Goal: Book appointment/travel/reservation

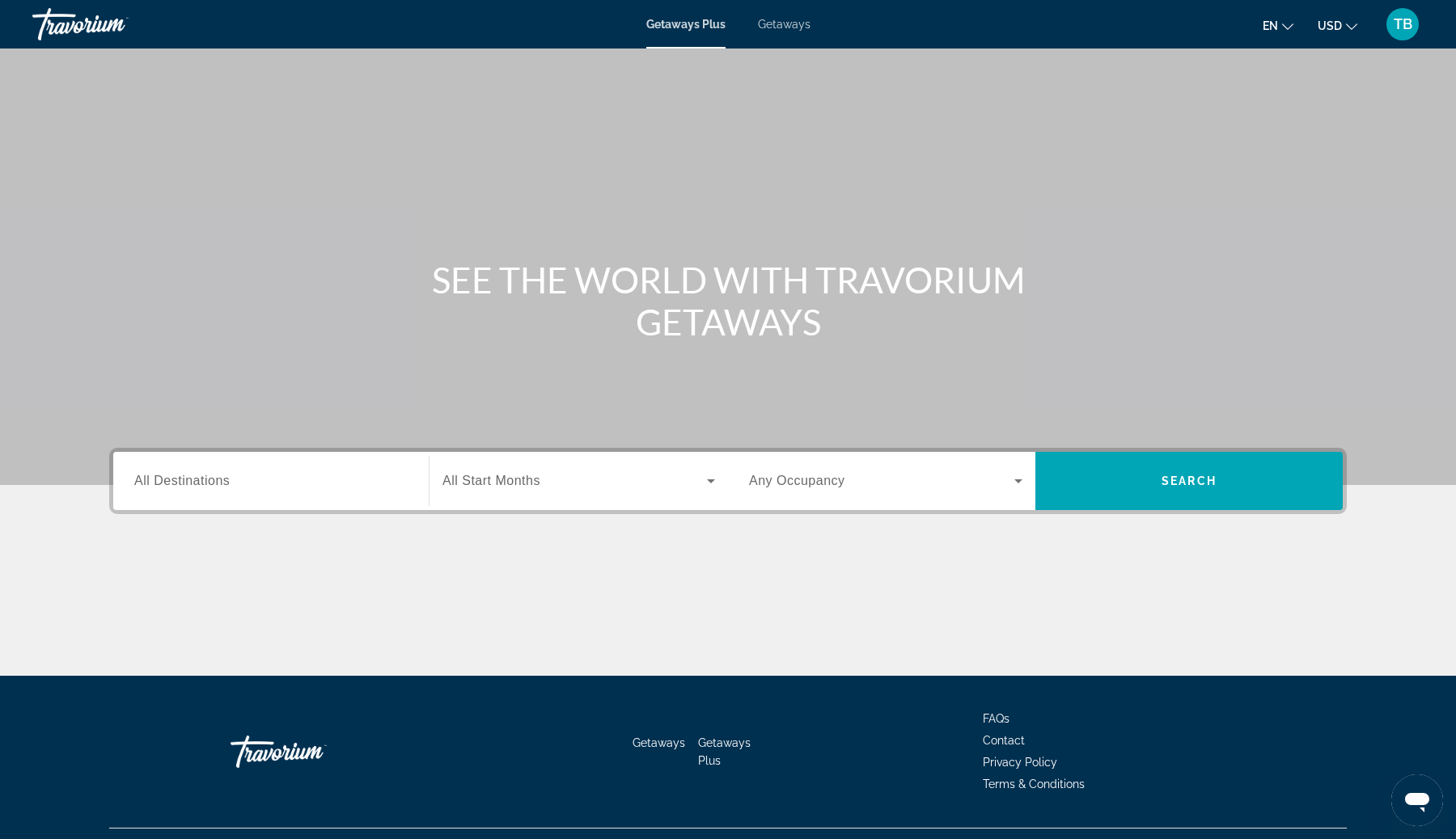
click at [181, 478] on span "All Destinations" at bounding box center [181, 481] width 95 height 14
click at [181, 478] on input "Destination All Destinations" at bounding box center [271, 482] width 273 height 20
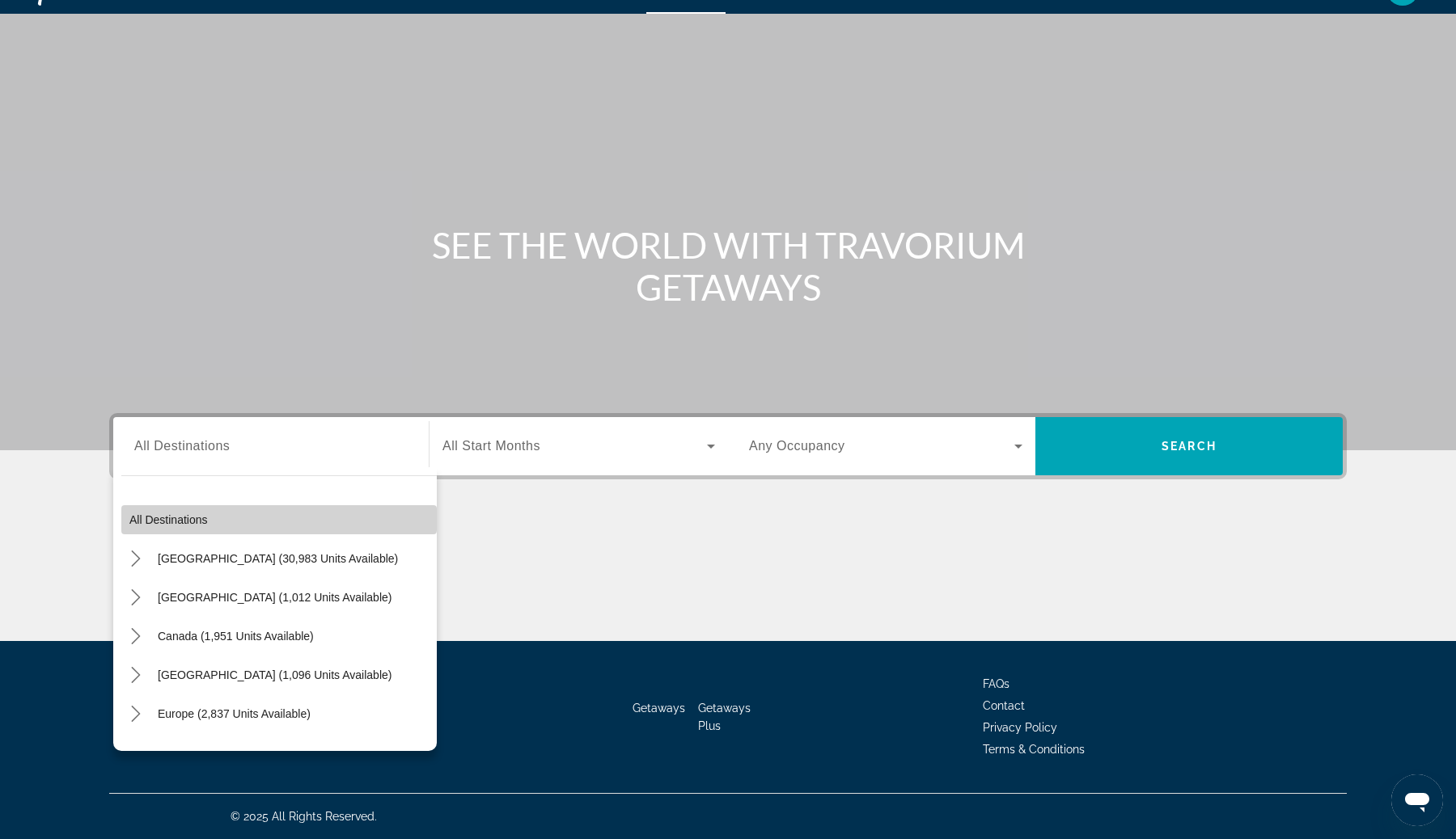
click at [213, 512] on span "Select destination: All destinations" at bounding box center [279, 519] width 316 height 39
type input "**********"
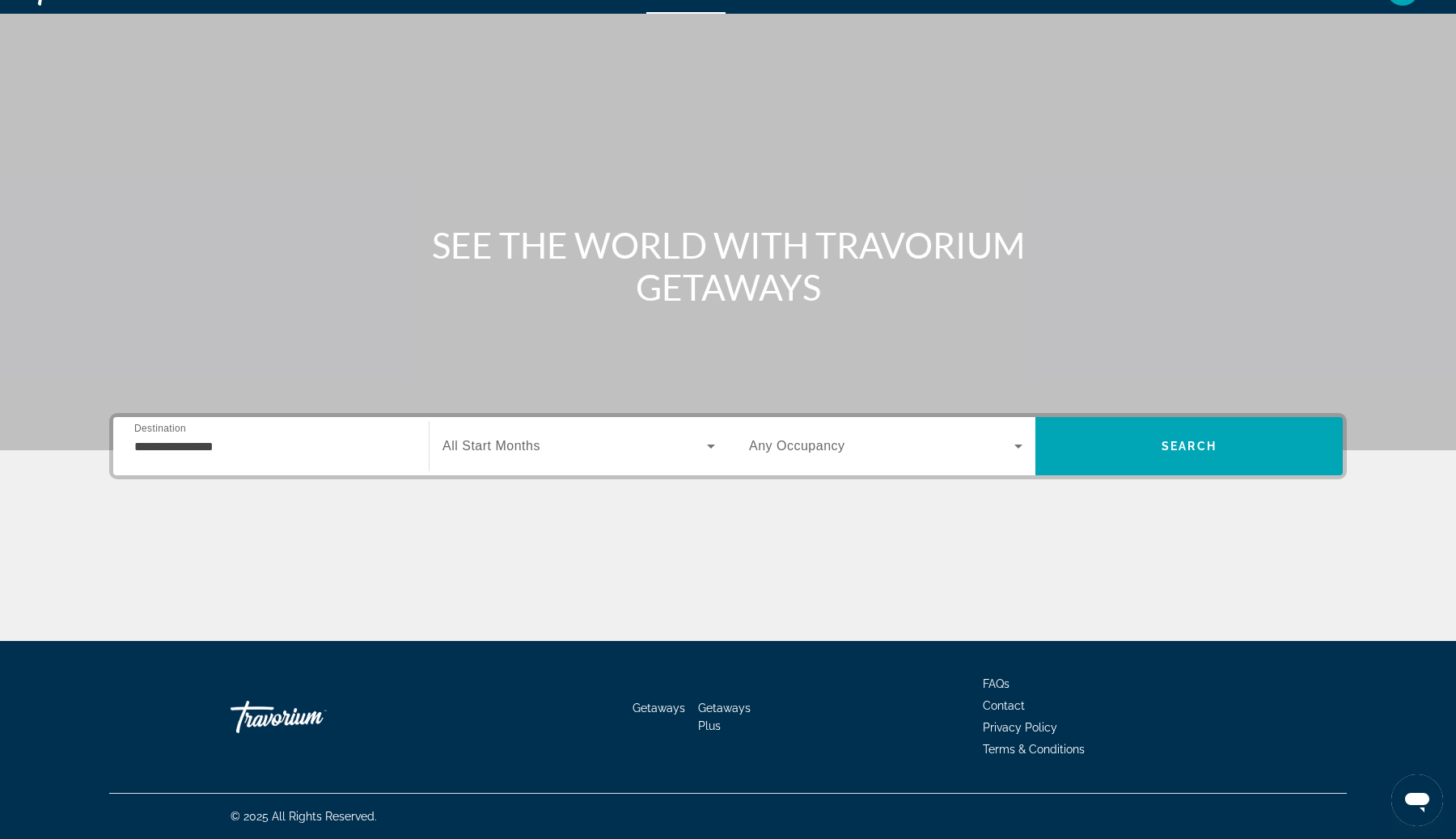
click at [641, 432] on div "Search widget" at bounding box center [578, 446] width 273 height 45
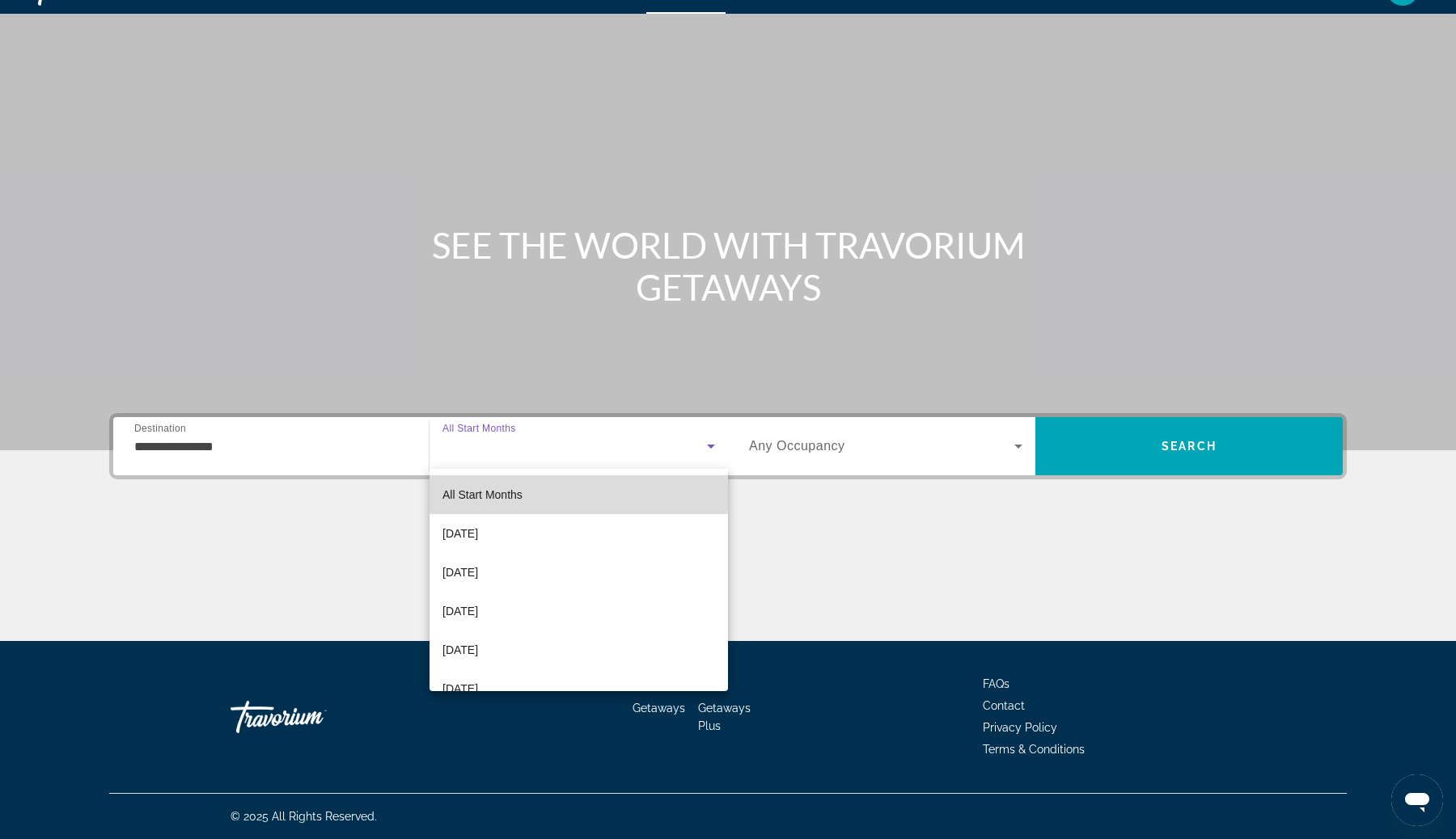
click at [594, 490] on mat-option "All Start Months" at bounding box center [578, 494] width 299 height 39
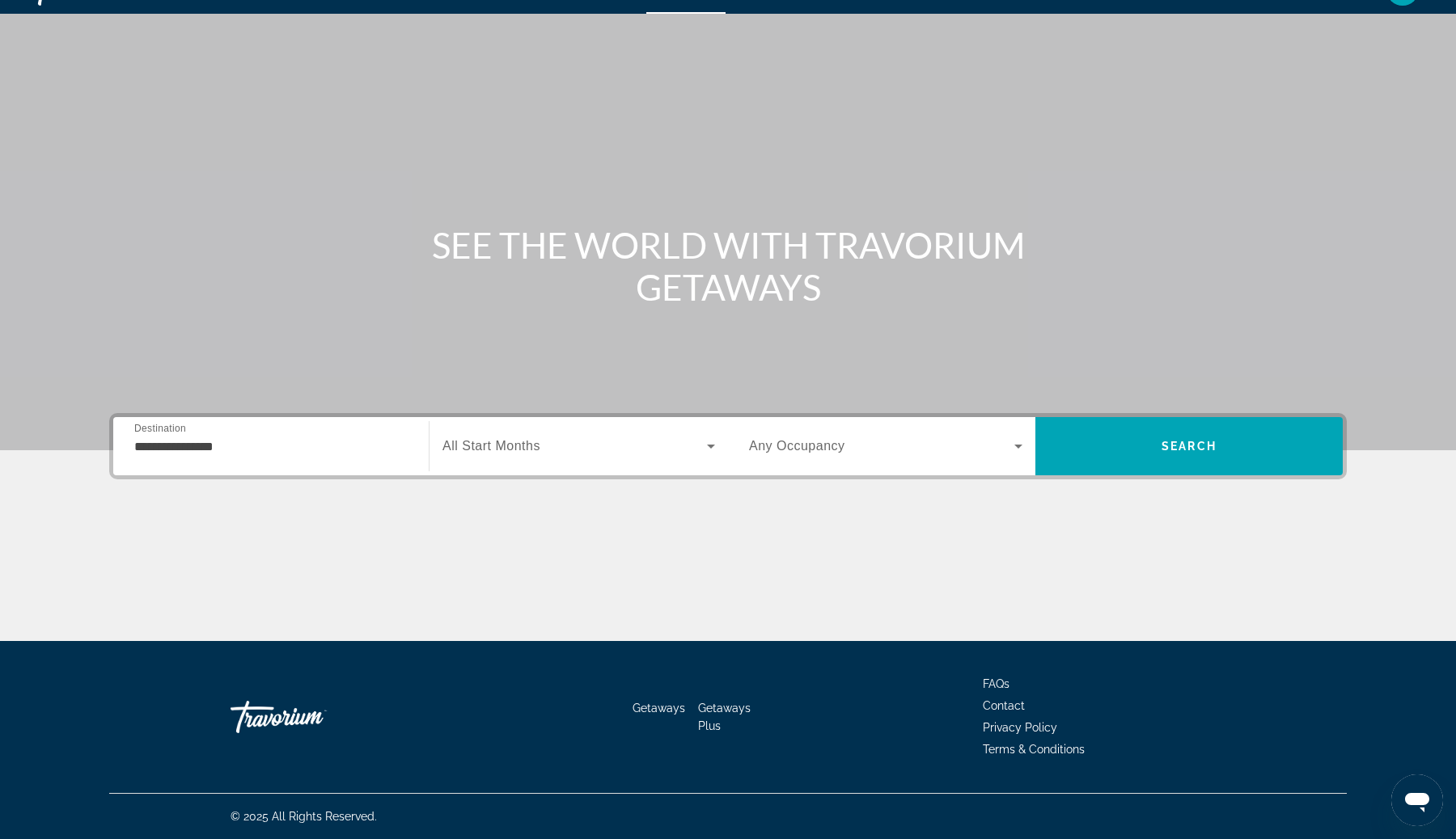
click at [810, 446] on span "Any Occupancy" at bounding box center [797, 446] width 96 height 14
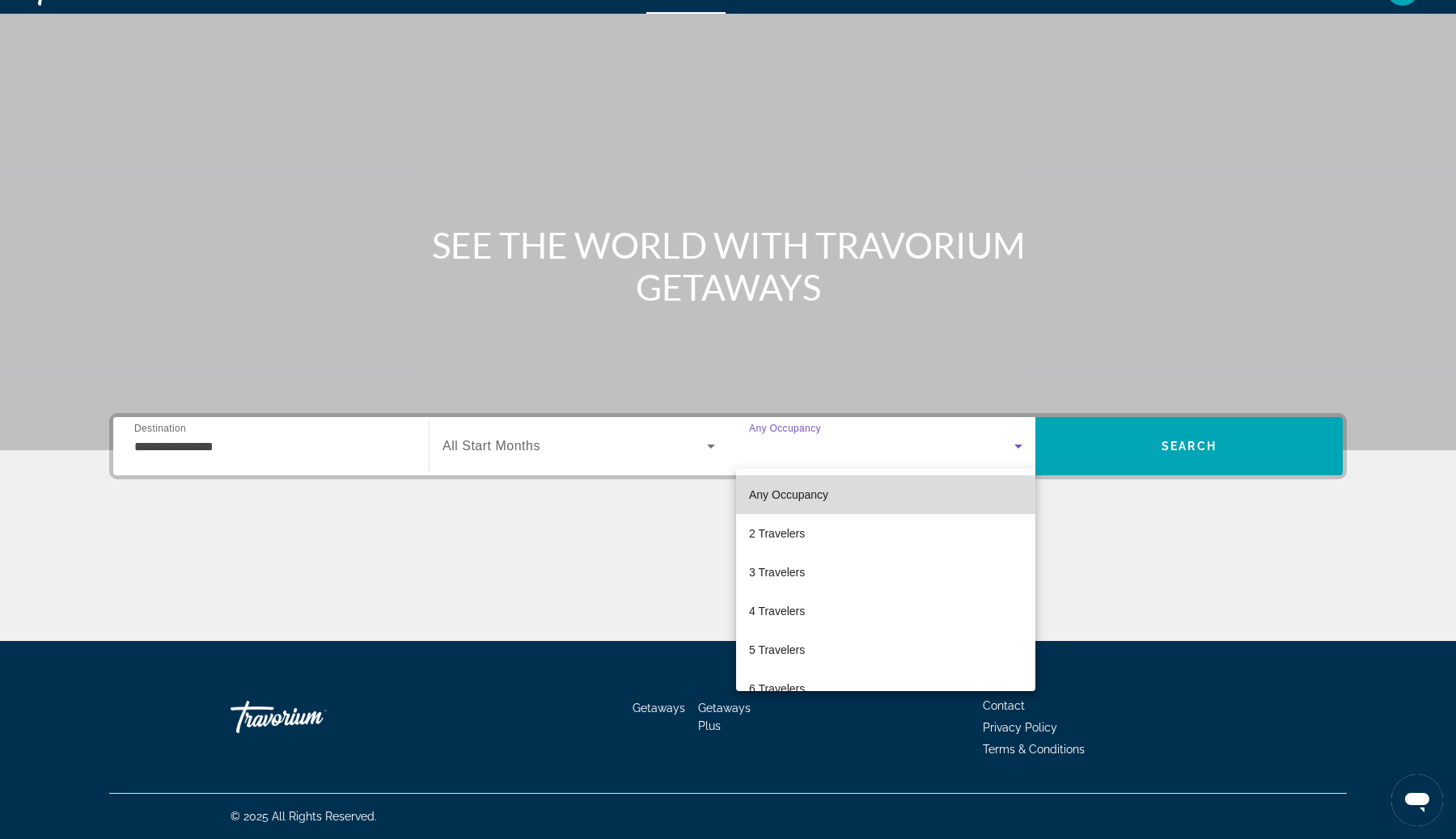
click at [810, 498] on span "Any Occupancy" at bounding box center [788, 495] width 79 height 13
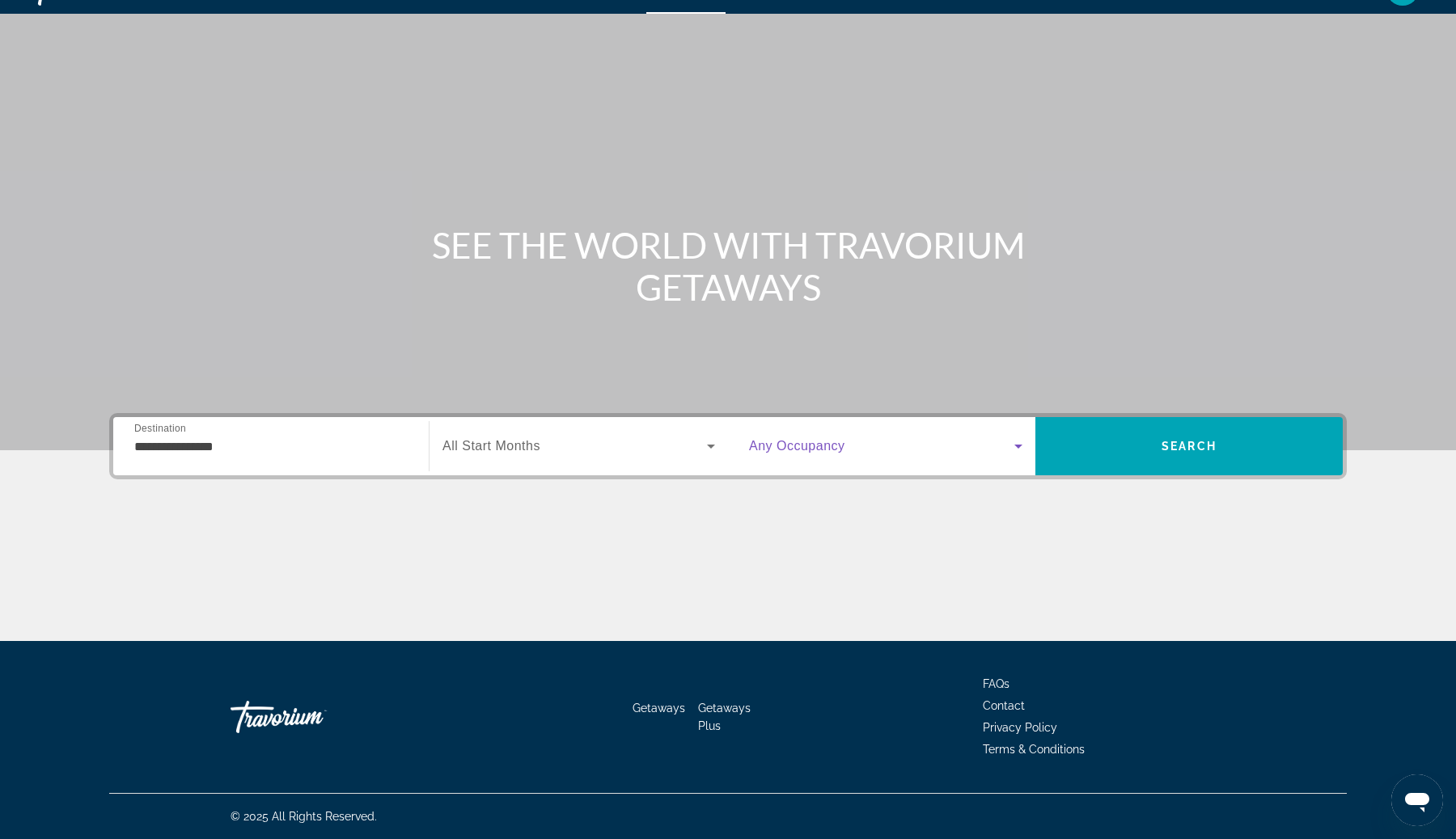
click at [870, 454] on span "Search widget" at bounding box center [881, 446] width 265 height 20
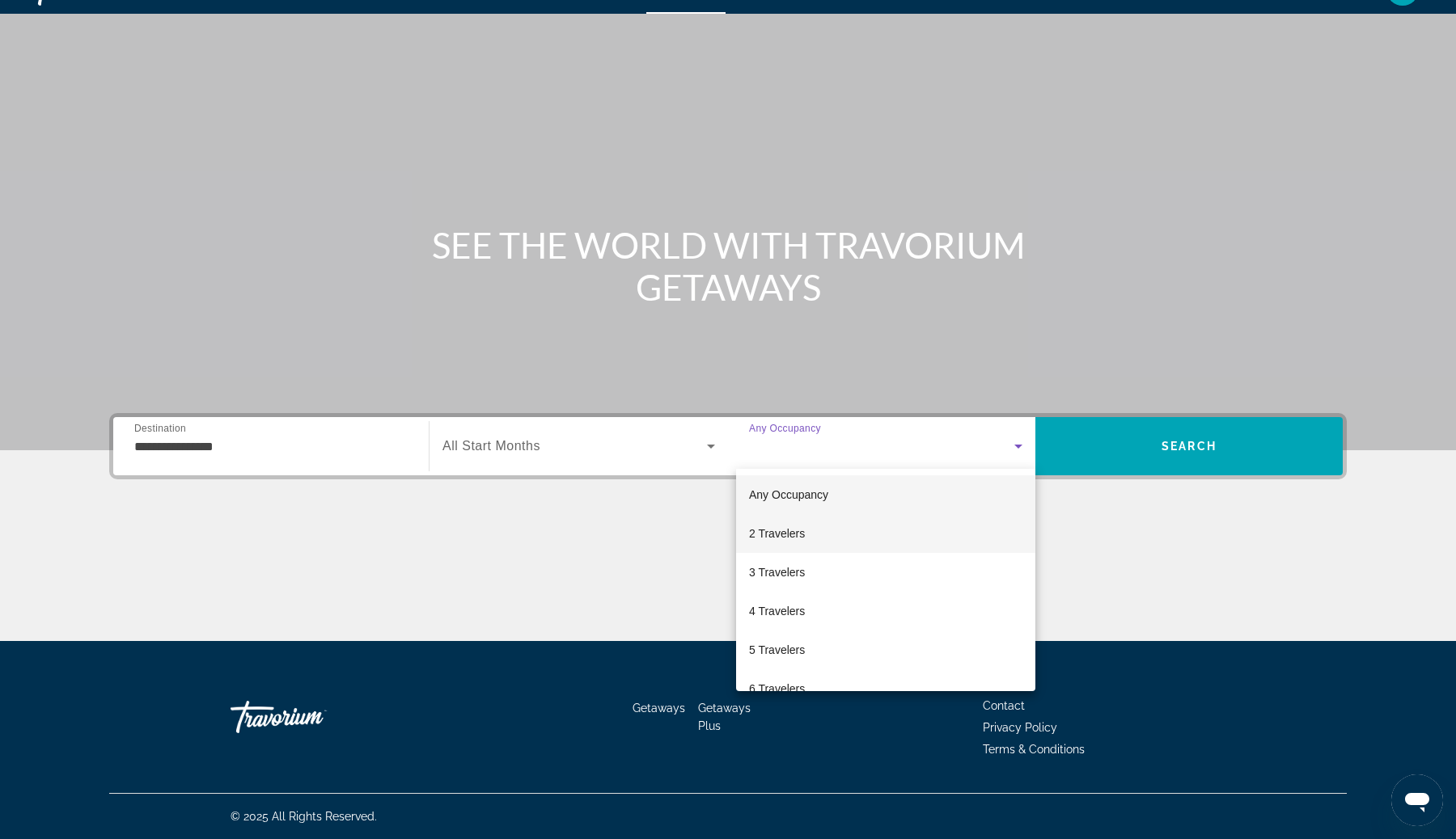
click at [849, 520] on mat-option "2 Travelers" at bounding box center [885, 534] width 299 height 39
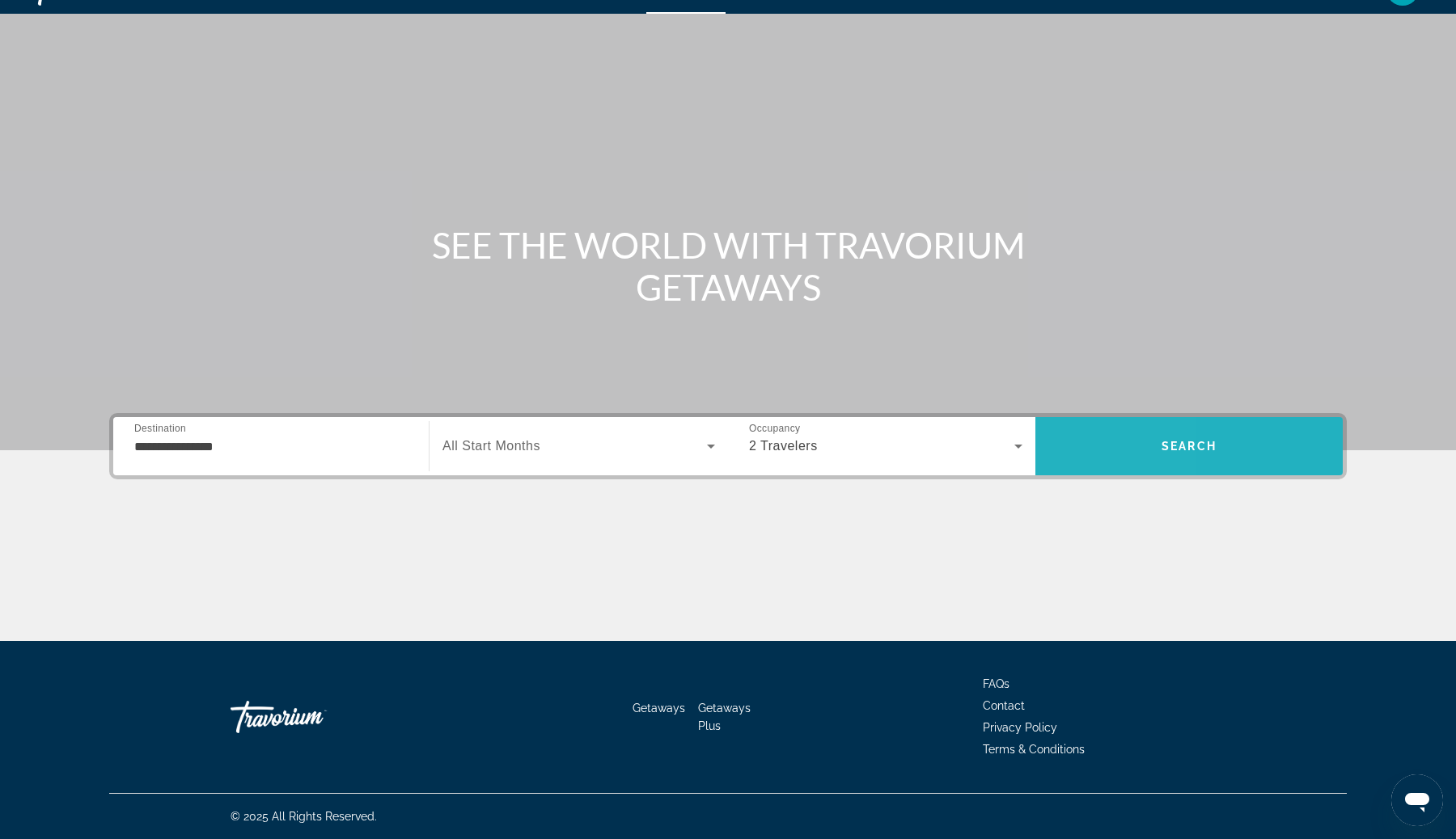
click at [1065, 444] on span "Search" at bounding box center [1189, 446] width 307 height 39
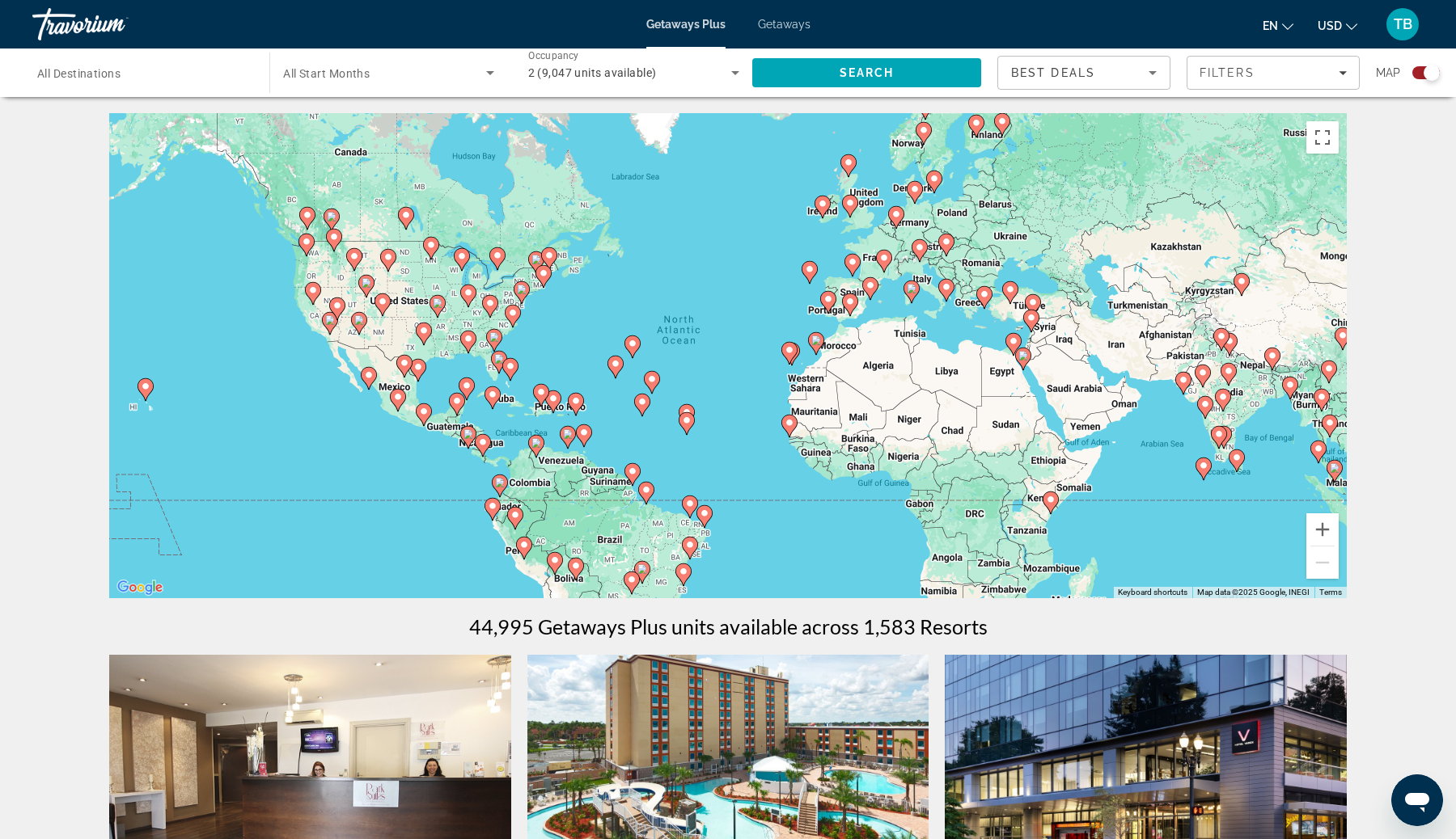
click at [1139, 75] on div "Best Deals" at bounding box center [1080, 73] width 138 height 20
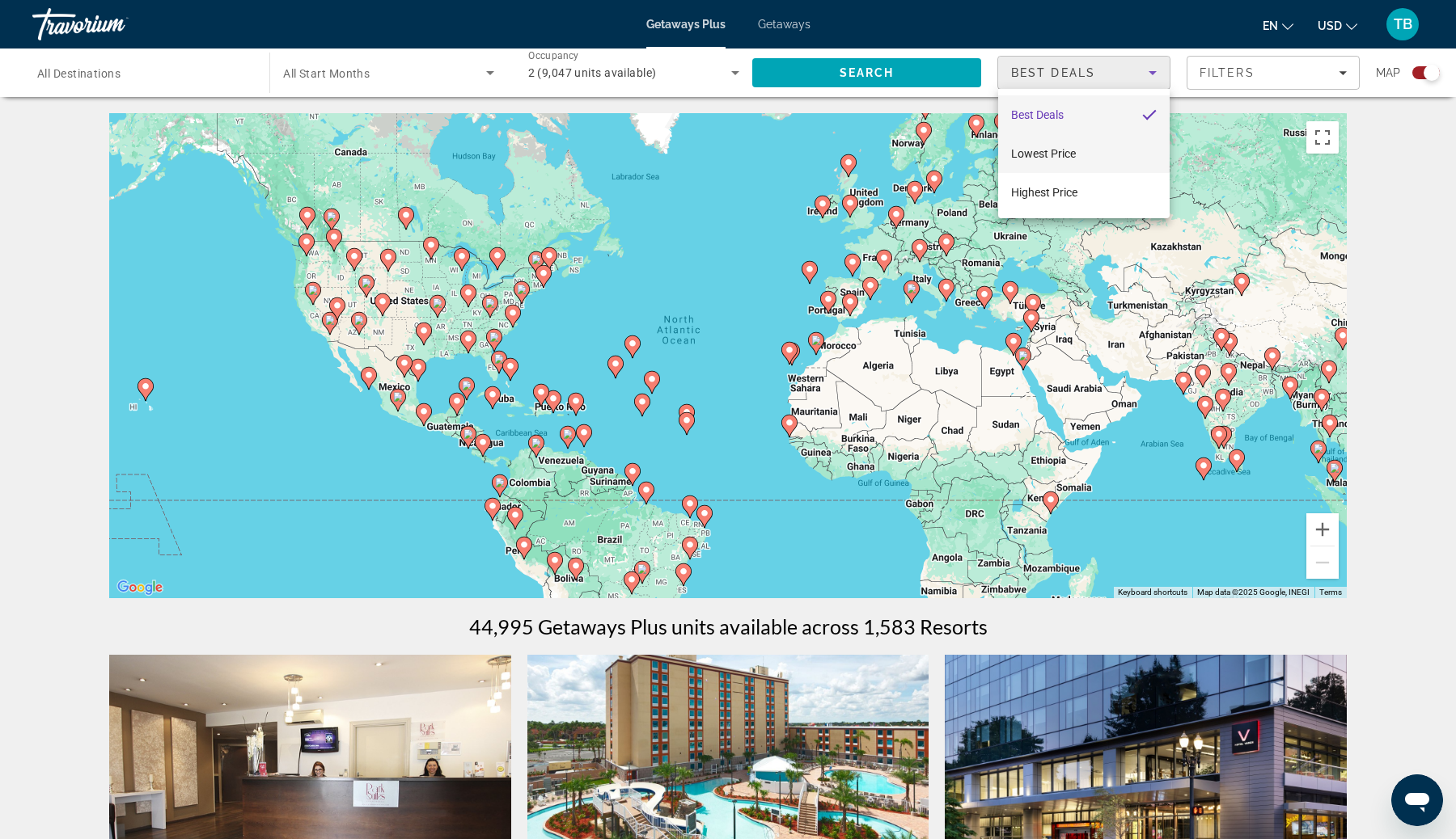
click at [1089, 163] on mat-option "Lowest Price" at bounding box center [1084, 153] width 172 height 39
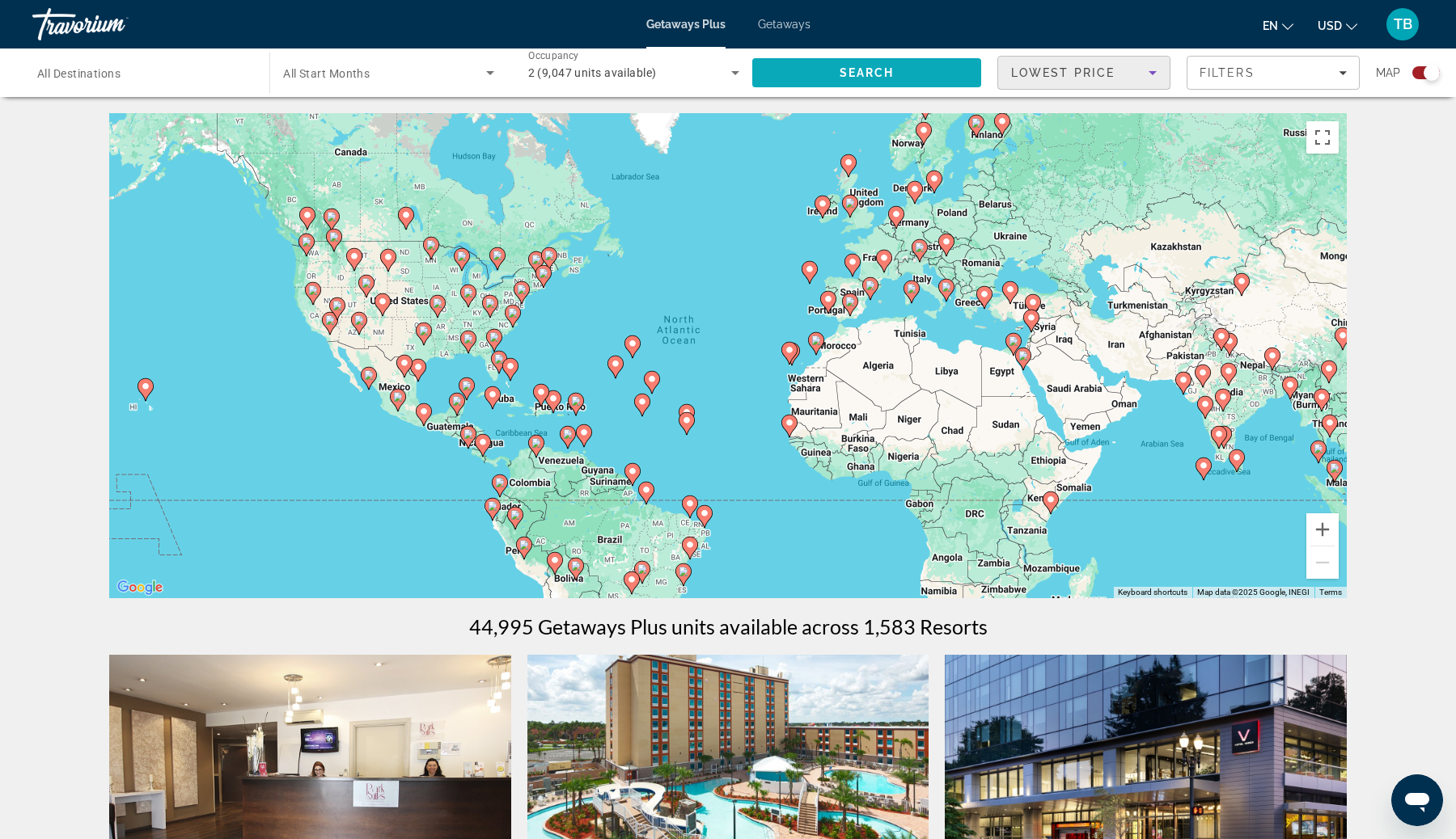
click at [921, 72] on span "Search" at bounding box center [867, 73] width 229 height 39
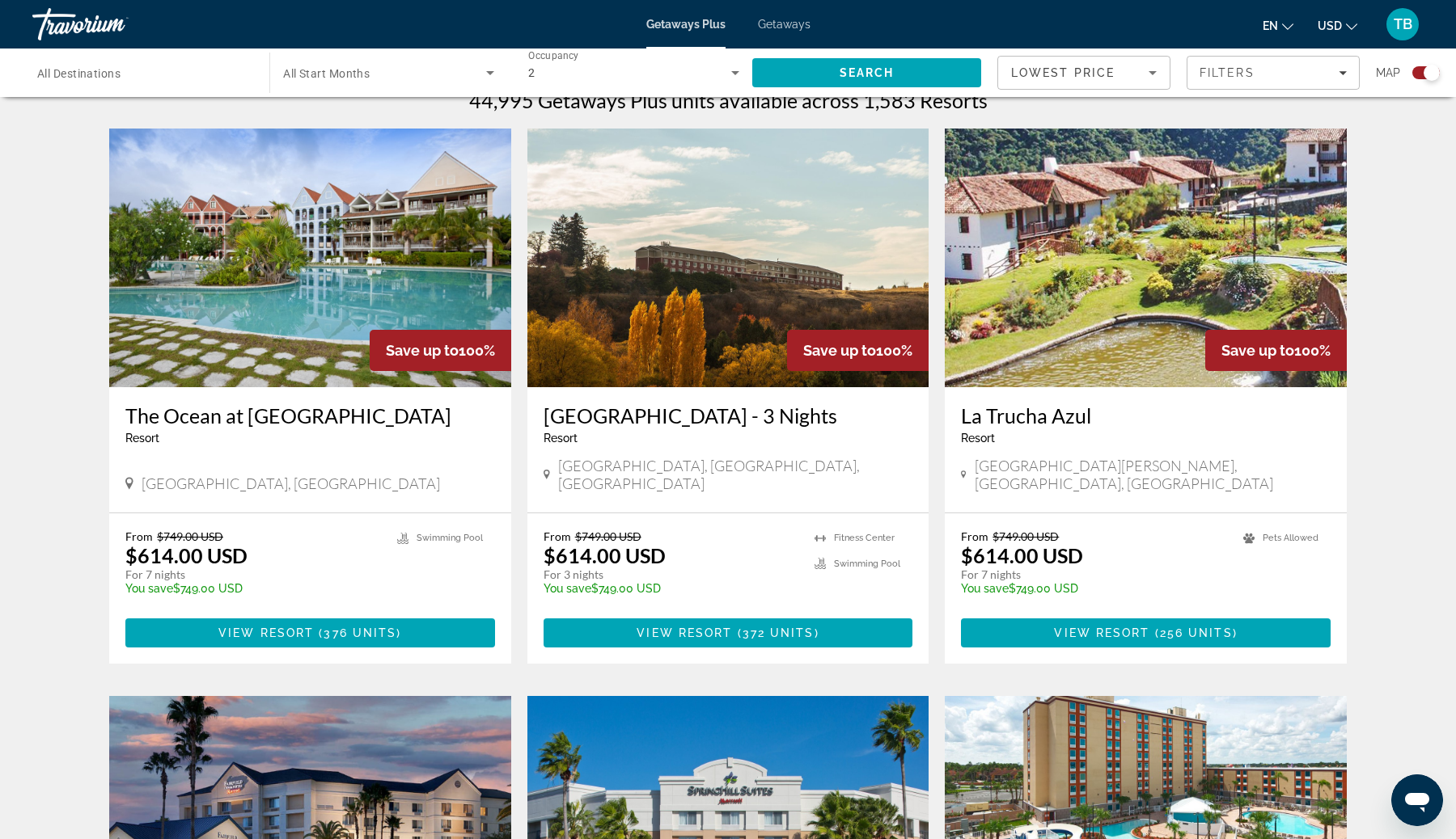
scroll to position [535, 0]
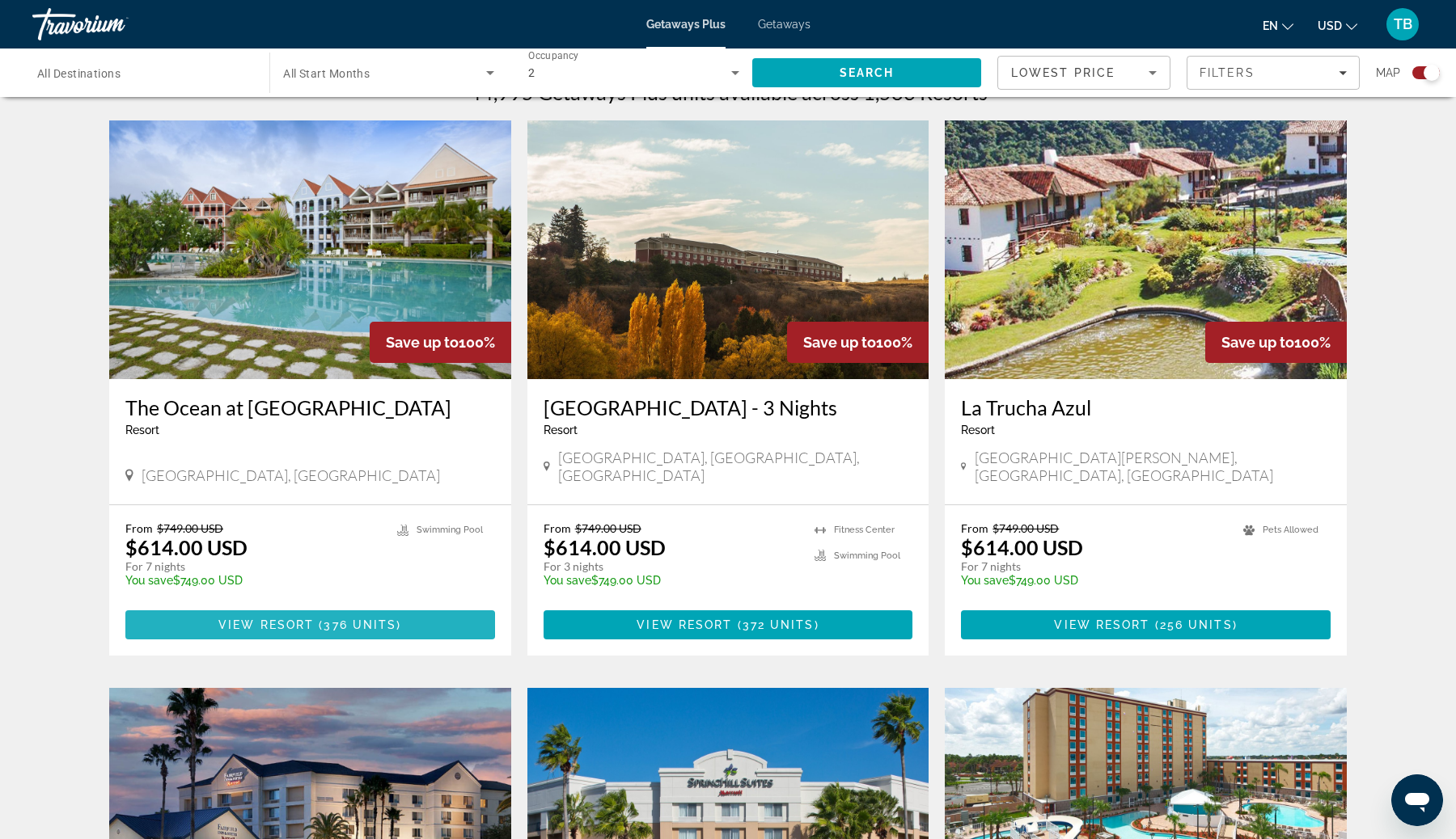
click at [258, 618] on span "View Resort" at bounding box center [266, 625] width 95 height 13
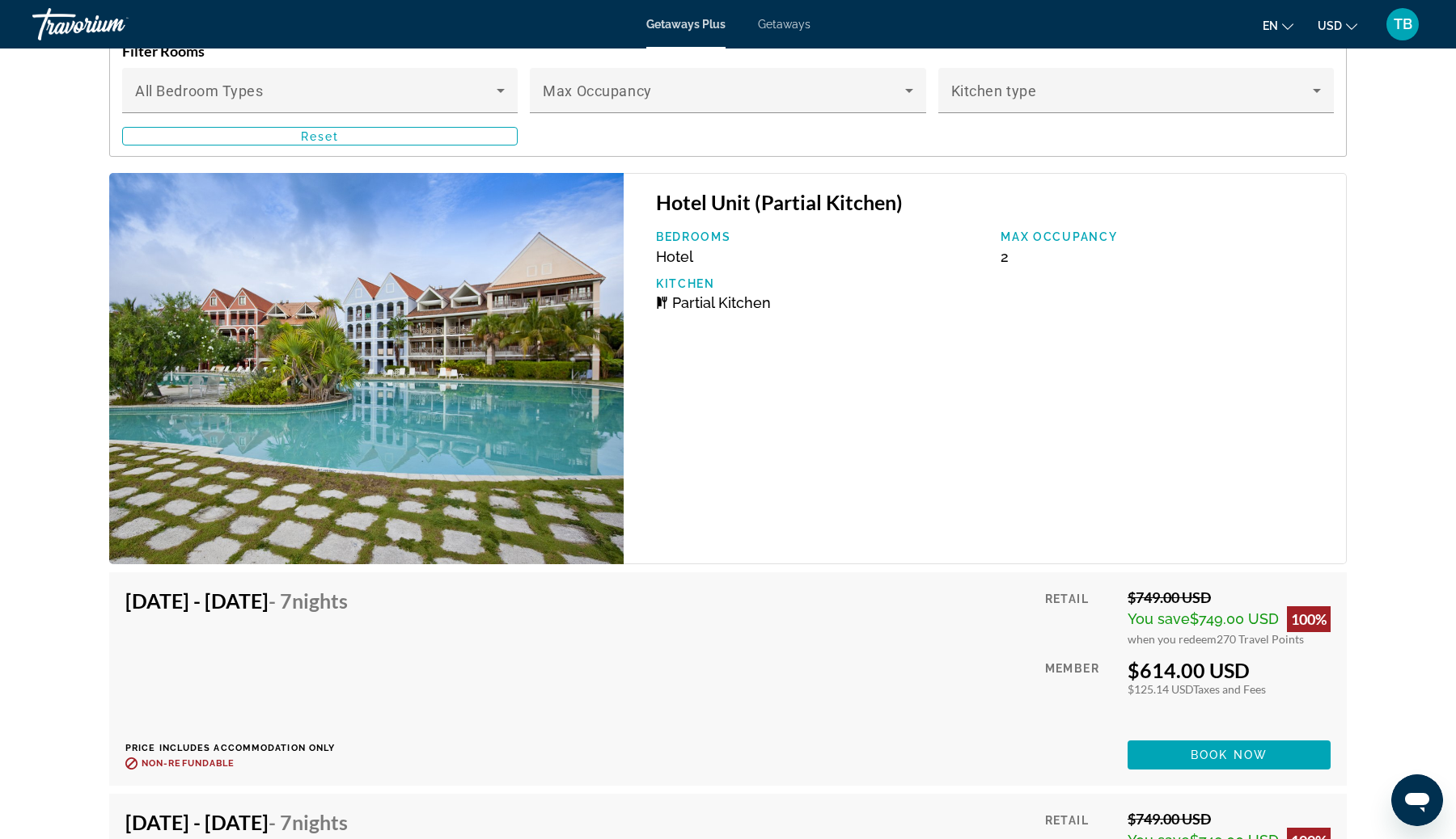
scroll to position [2767, 0]
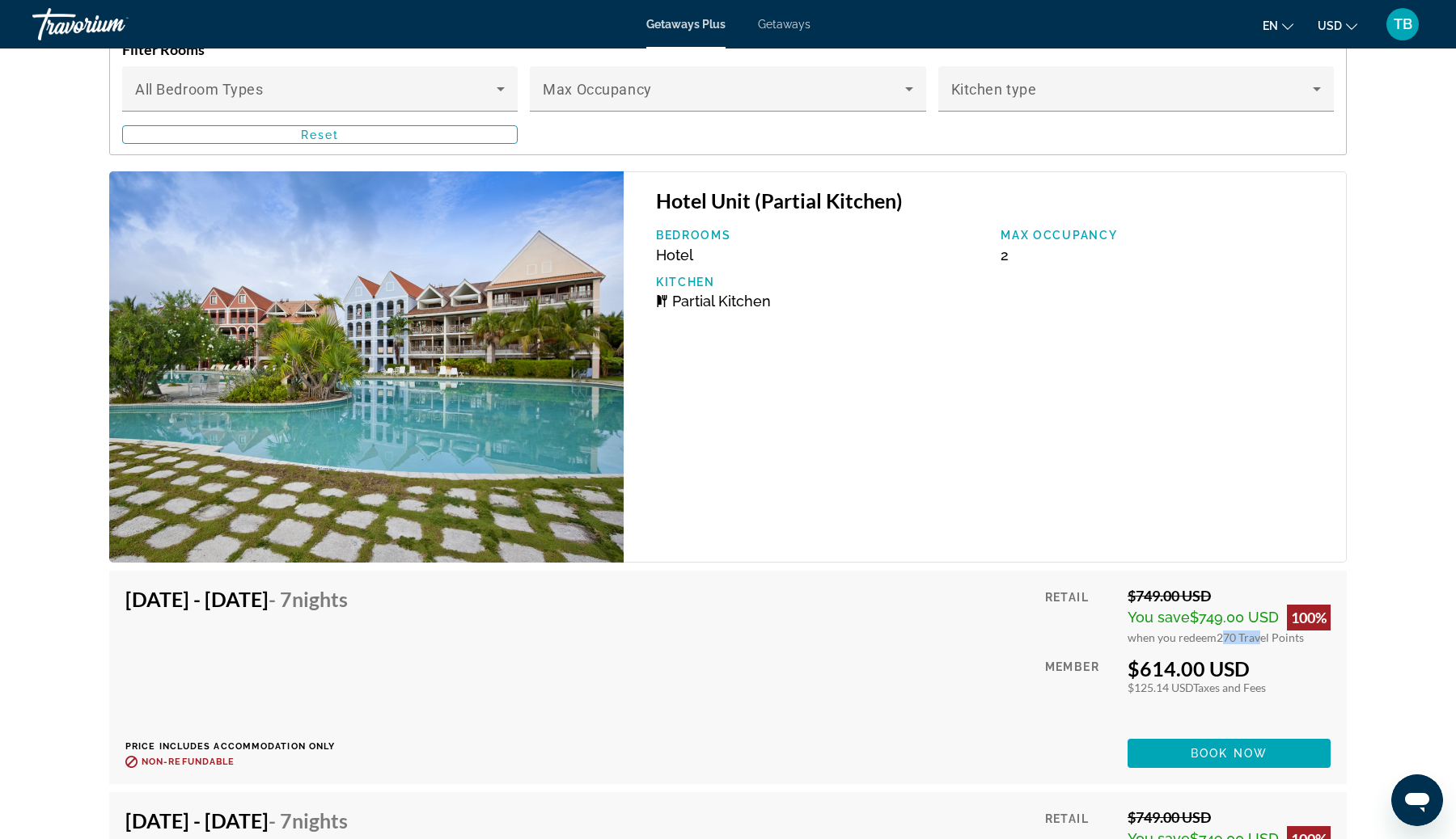
drag, startPoint x: 1215, startPoint y: 634, endPoint x: 1253, endPoint y: 635, distance: 38.0
click at [1253, 635] on span "270 Travel Points" at bounding box center [1260, 637] width 88 height 14
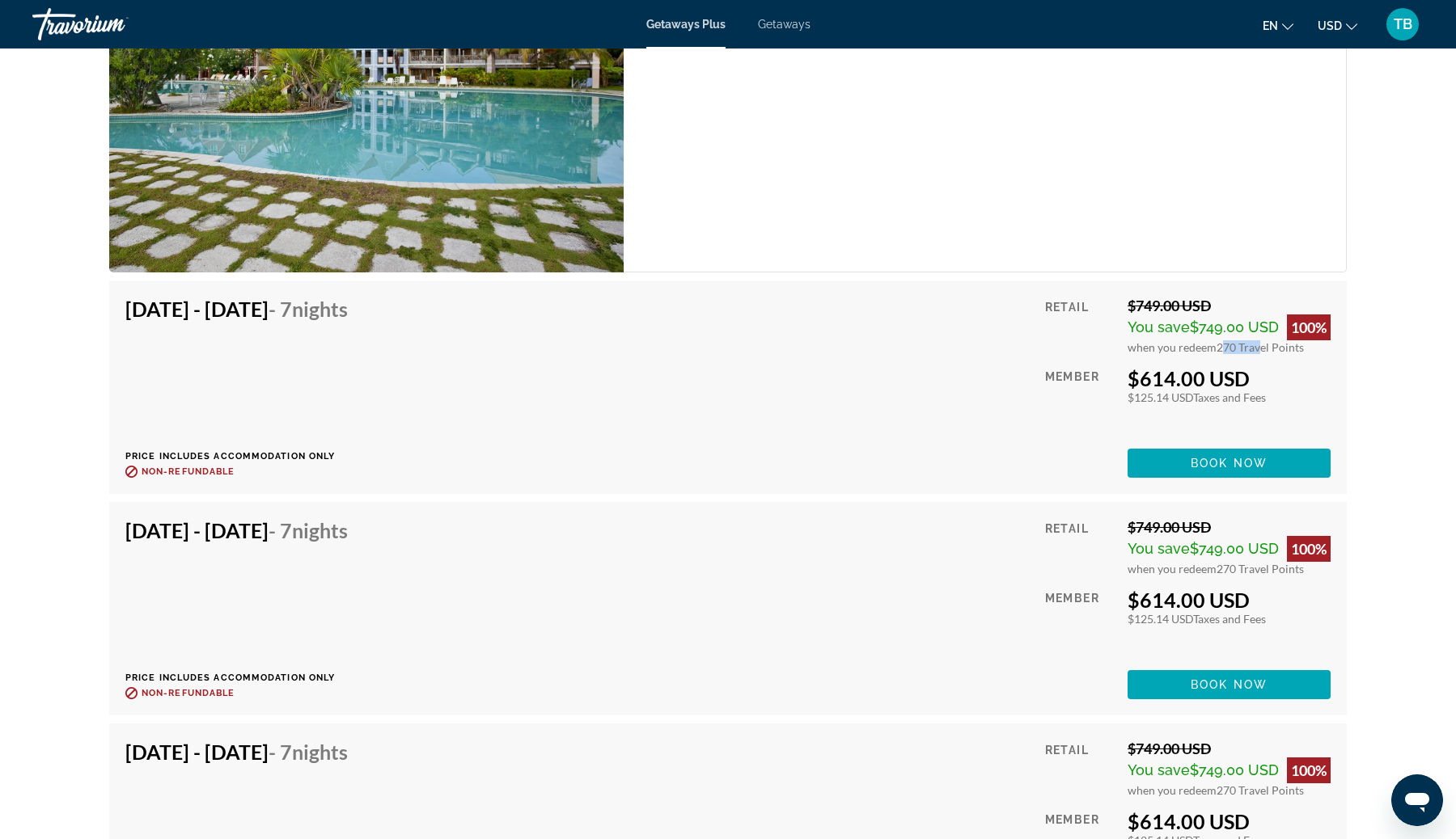
scroll to position [3001, 0]
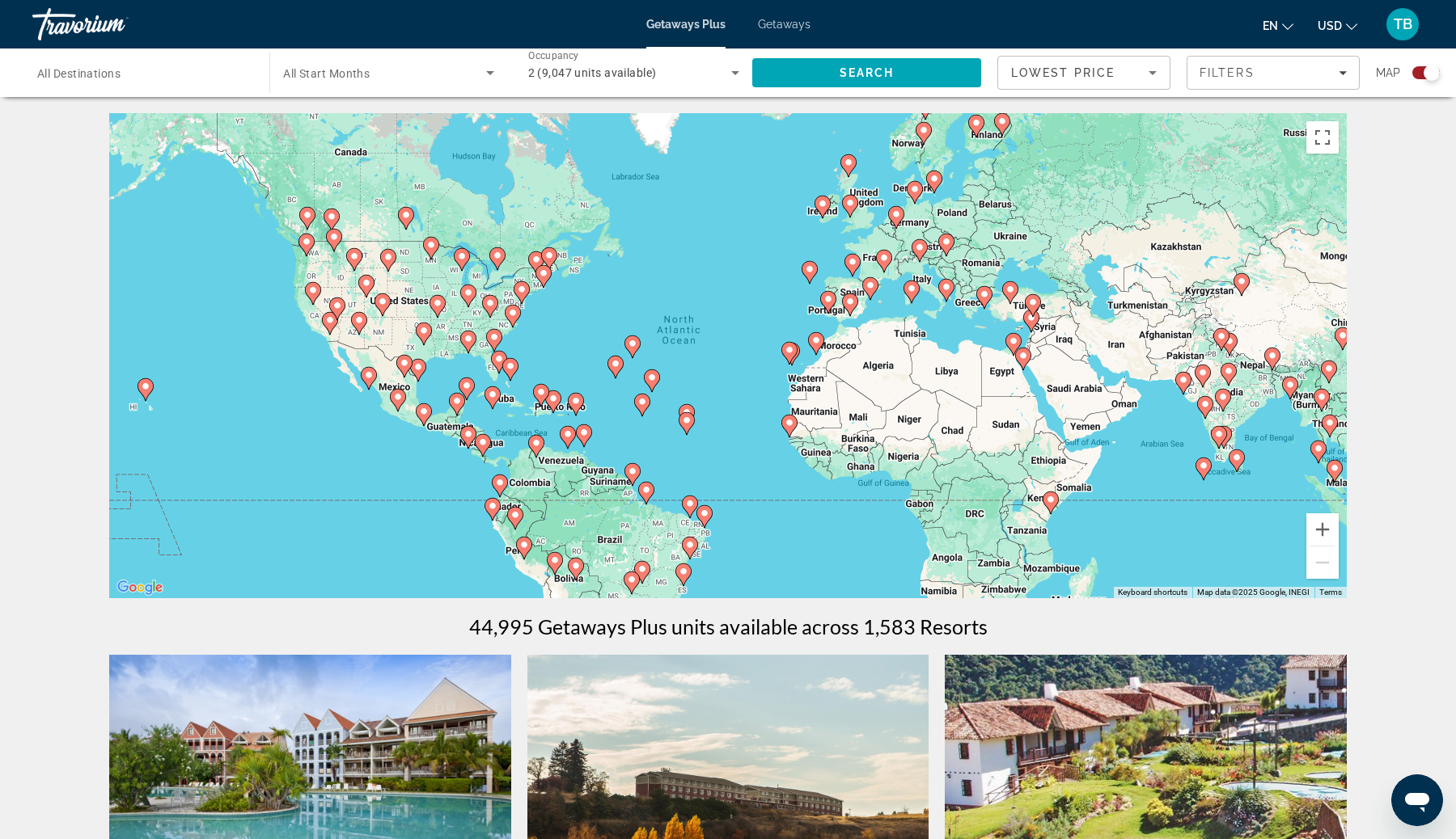
click at [103, 20] on div "Travorium" at bounding box center [113, 24] width 162 height 42
